Goal: Task Accomplishment & Management: Use online tool/utility

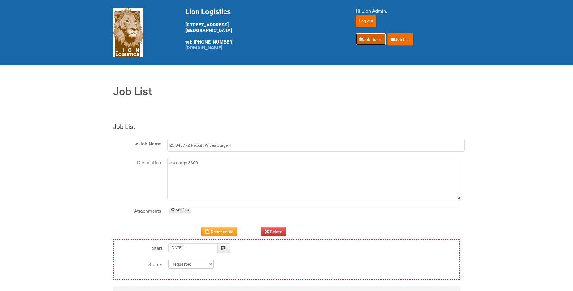
click at [377, 38] on link "Job Board" at bounding box center [371, 39] width 30 height 13
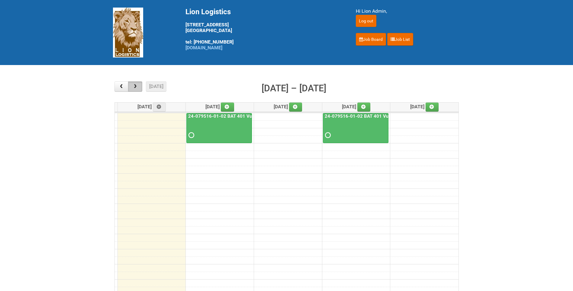
click at [140, 85] on button "button" at bounding box center [135, 86] width 14 height 10
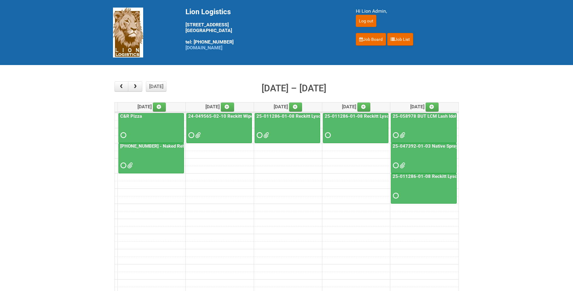
click at [234, 119] on div "24-049565-02-10 Reckitt Wipes HUT Stages 1-3" at bounding box center [219, 126] width 65 height 26
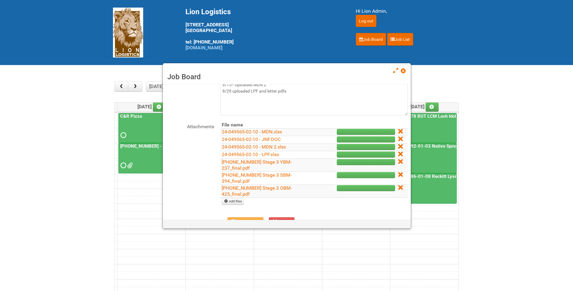
scroll to position [60, 0]
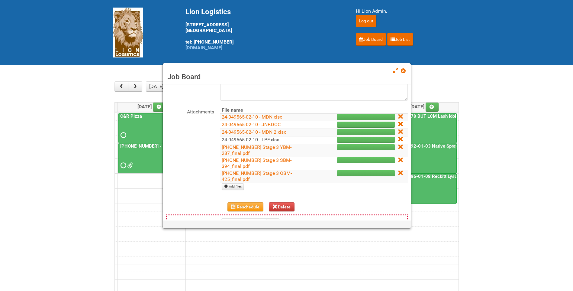
click at [253, 137] on link "24-049565-02-10 - LPF.xlsx" at bounding box center [250, 140] width 57 height 6
click at [239, 146] on link "24-049565-02 Stage 3 YBM-237_final.pdf" at bounding box center [257, 150] width 70 height 12
click at [251, 160] on link "24-049565-02 Stage 3 SBM-394_final.pdf" at bounding box center [257, 163] width 70 height 12
click at [237, 174] on link "24-049565-02 Stage 3 OBM-425_final.pdf" at bounding box center [257, 176] width 70 height 12
click at [404, 72] on span at bounding box center [403, 71] width 4 height 4
